Goal: Information Seeking & Learning: Learn about a topic

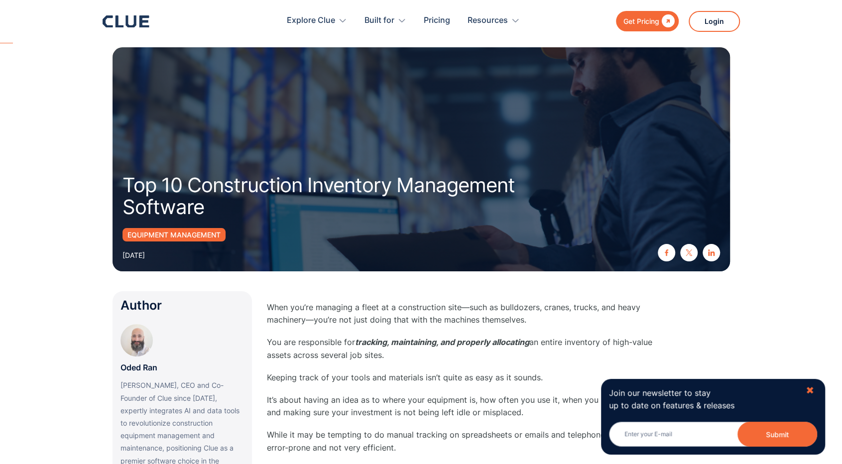
click at [811, 393] on div "✖" at bounding box center [810, 391] width 8 height 12
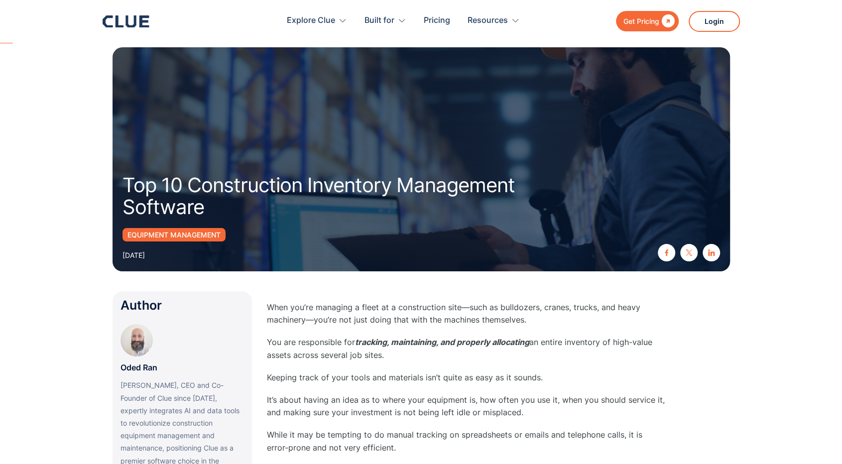
click at [422, 313] on p "When you’re managing a fleet at a construction site—such as bulldozers, cranes,…" at bounding box center [466, 313] width 399 height 25
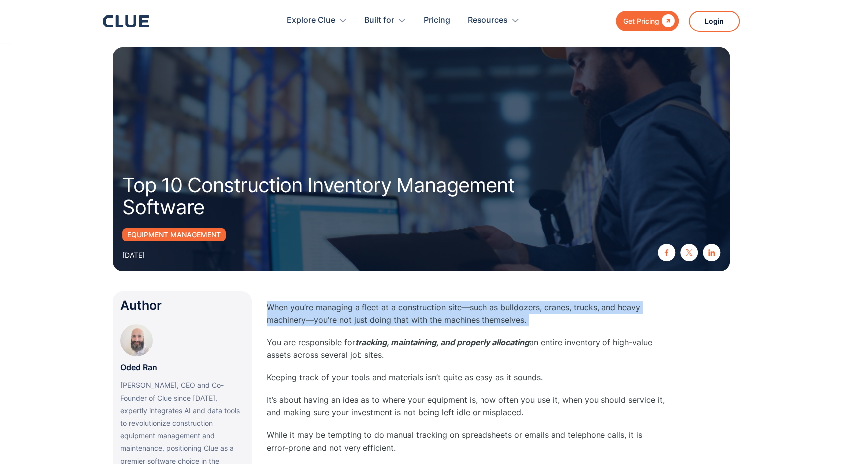
click at [422, 313] on p "When you’re managing a fleet at a construction site—such as bulldozers, cranes,…" at bounding box center [466, 313] width 399 height 25
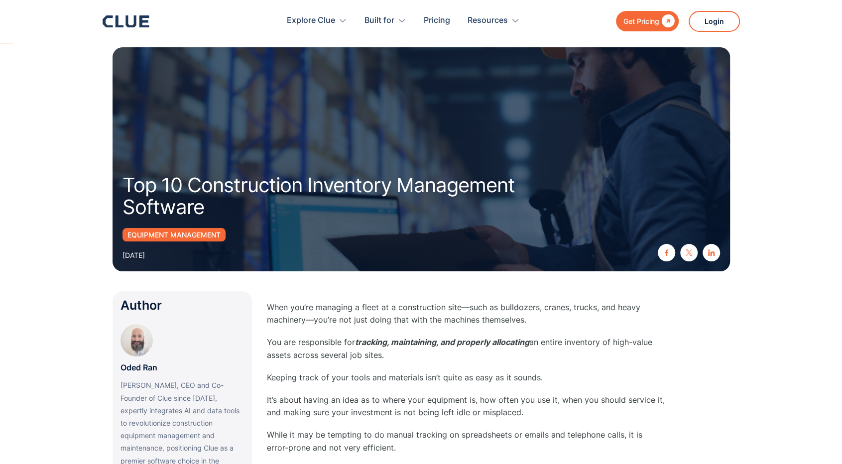
click at [455, 378] on p "Keeping track of your tools and materials isn’t quite as easy as it sounds." at bounding box center [466, 378] width 399 height 12
click at [415, 408] on p "It’s about having an idea as to where your equipment is, how often you use it, …" at bounding box center [466, 406] width 399 height 25
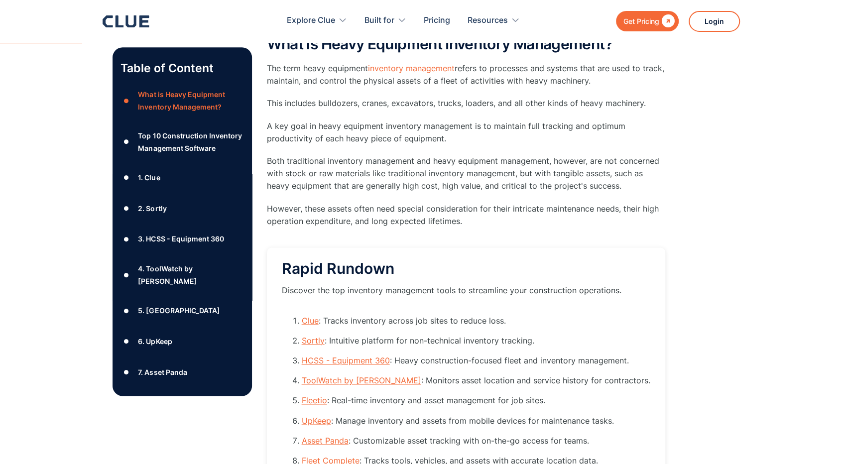
scroll to position [897, 0]
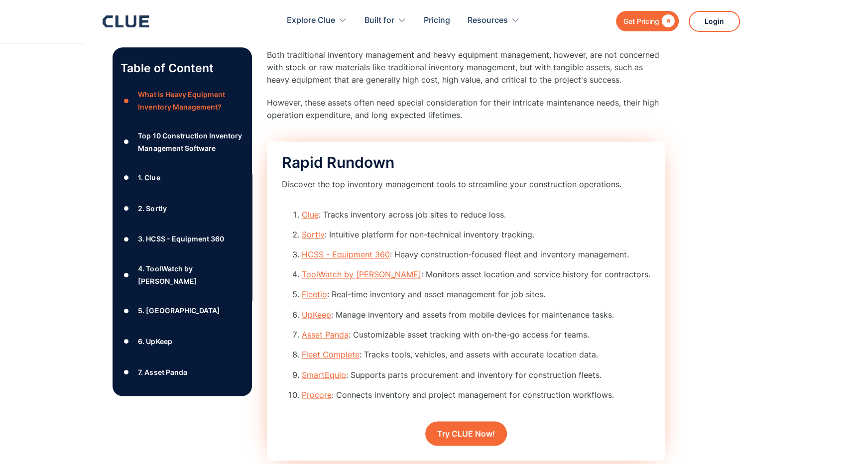
click at [405, 214] on li "Clue : Tracks inventory across job sites to reduce loss." at bounding box center [476, 215] width 349 height 12
click at [421, 218] on li "Clue : Tracks inventory across job sites to reduce loss." at bounding box center [476, 215] width 349 height 12
click at [312, 212] on link "Clue" at bounding box center [310, 215] width 17 height 10
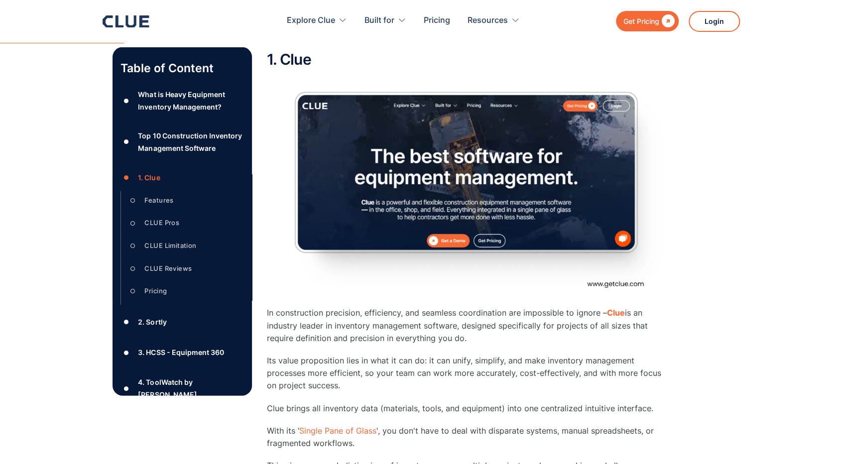
scroll to position [1396, 0]
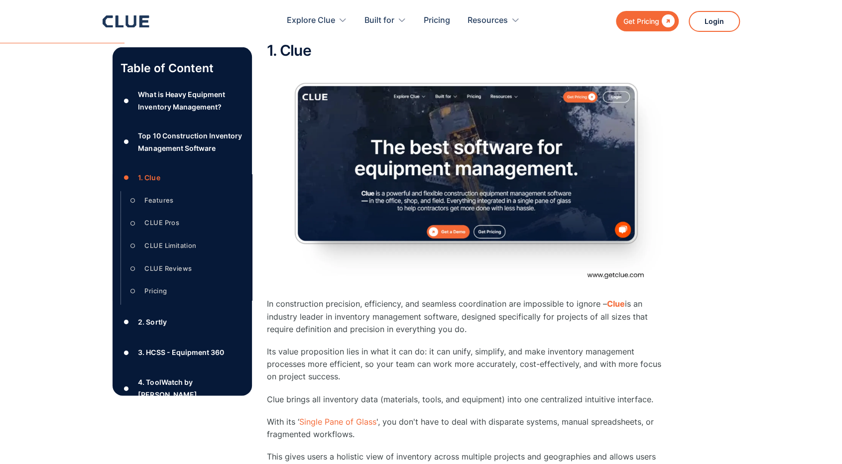
click at [292, 48] on h2 "1. Clue" at bounding box center [466, 50] width 399 height 16
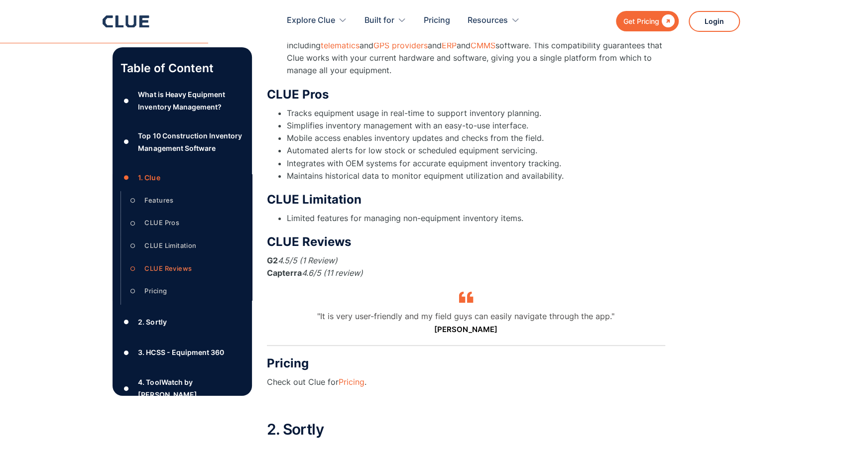
scroll to position [2443, 0]
click at [359, 377] on link "Pricing" at bounding box center [352, 382] width 26 height 10
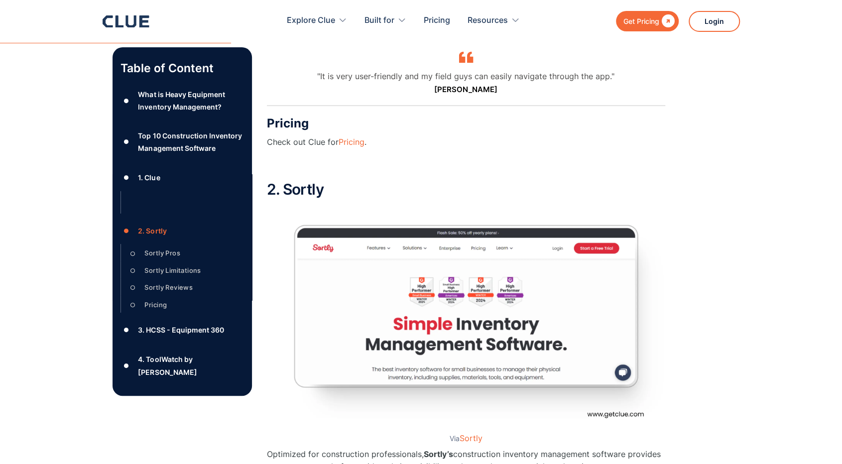
scroll to position [2742, 0]
